Goal: Transaction & Acquisition: Purchase product/service

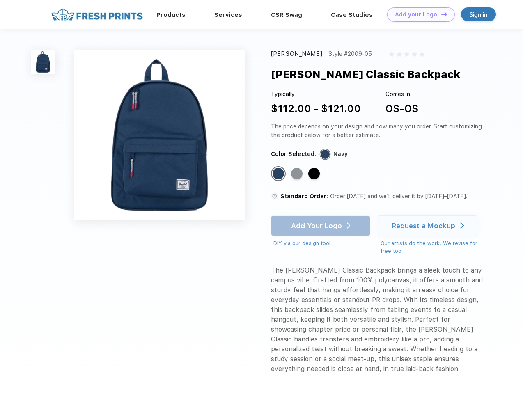
click at [418, 14] on link "Add your Logo Design Tool" at bounding box center [421, 14] width 68 height 14
click at [0, 0] on div "Design Tool" at bounding box center [0, 0] width 0 height 0
click at [441, 14] on link "Add your Logo Design Tool" at bounding box center [421, 14] width 68 height 14
click at [43, 62] on img at bounding box center [43, 62] width 24 height 24
click at [279, 174] on div "Standard Color" at bounding box center [279, 174] width 12 height 12
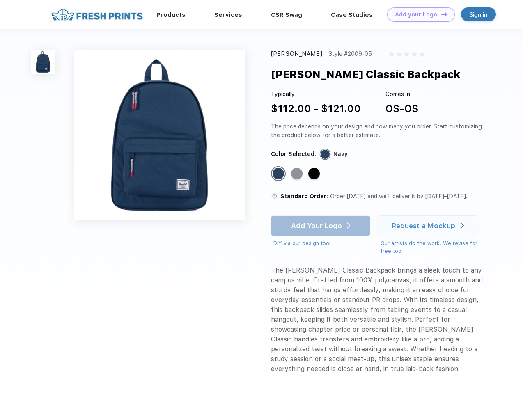
click at [298, 174] on div "Standard Color" at bounding box center [297, 174] width 12 height 12
click at [315, 174] on div "Standard Color" at bounding box center [314, 174] width 12 height 12
click at [322, 226] on div "Add Your Logo DIY via our design tool. Ah shoot! This product isn't up in our d…" at bounding box center [320, 232] width 99 height 32
click at [429, 226] on div "Request a Mockup" at bounding box center [424, 226] width 64 height 8
